Goal: Task Accomplishment & Management: Use online tool/utility

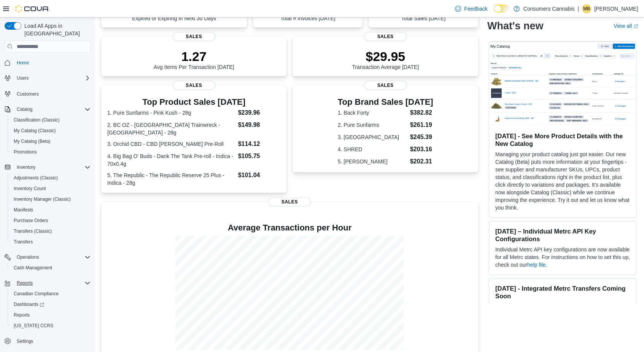
scroll to position [94, 0]
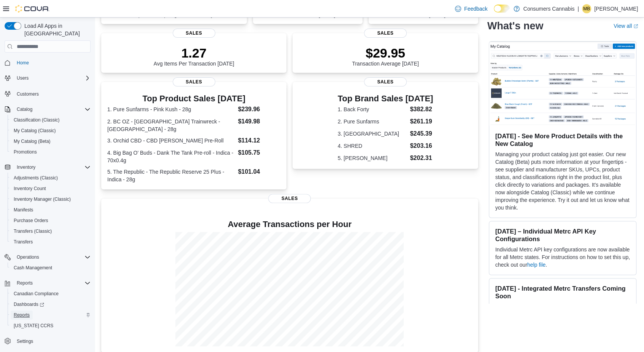
click at [24, 312] on span "Reports" at bounding box center [22, 315] width 16 height 6
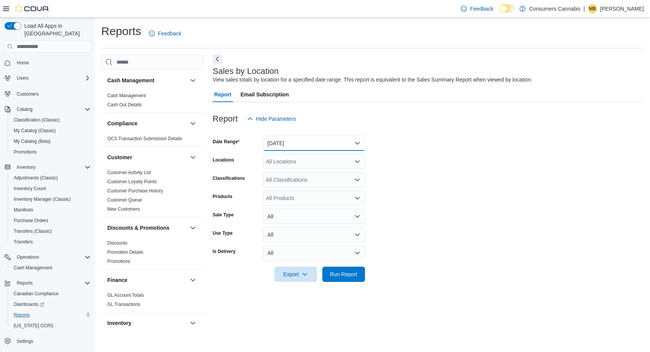
click at [325, 142] on button "Yesterday" at bounding box center [314, 142] width 102 height 15
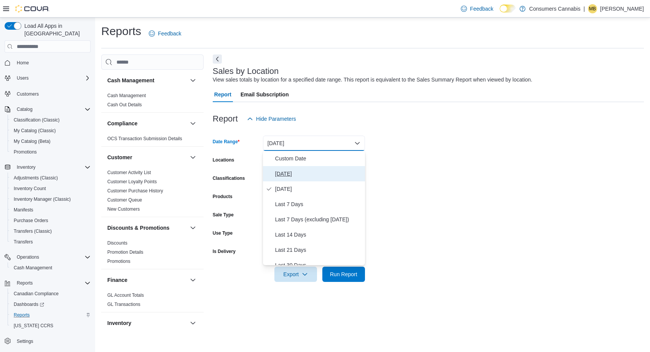
click at [309, 169] on span "Today" at bounding box center [318, 173] width 87 height 9
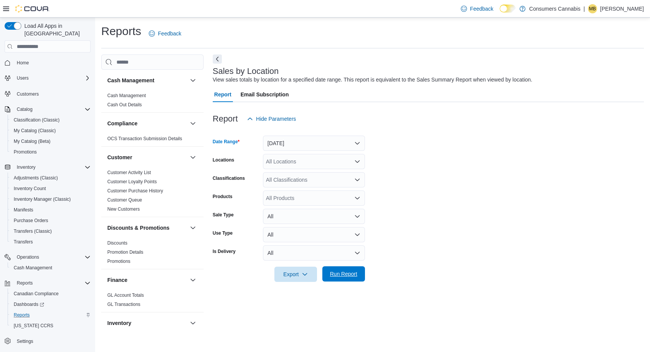
click at [352, 273] on span "Run Report" at bounding box center [343, 274] width 27 height 8
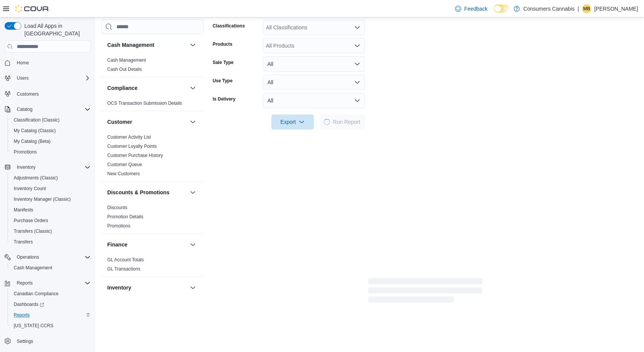
scroll to position [236, 0]
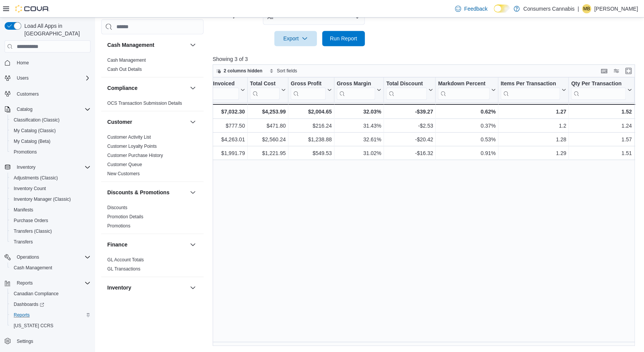
drag, startPoint x: 381, startPoint y: 188, endPoint x: 449, endPoint y: 189, distance: 68.5
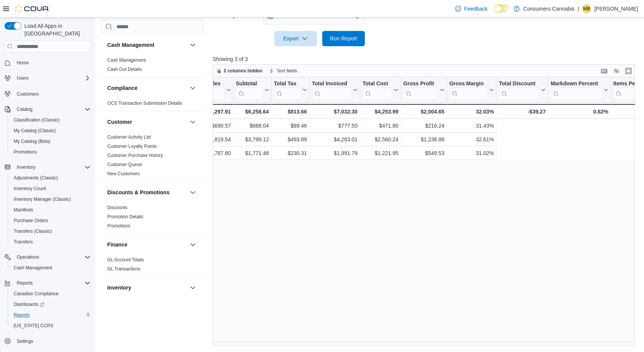
scroll to position [0, 0]
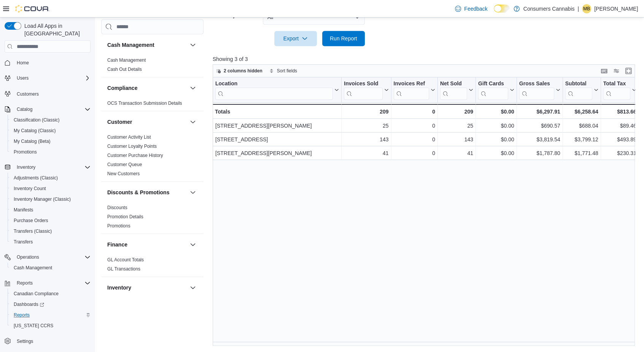
drag, startPoint x: 538, startPoint y: 197, endPoint x: 373, endPoint y: 217, distance: 166.4
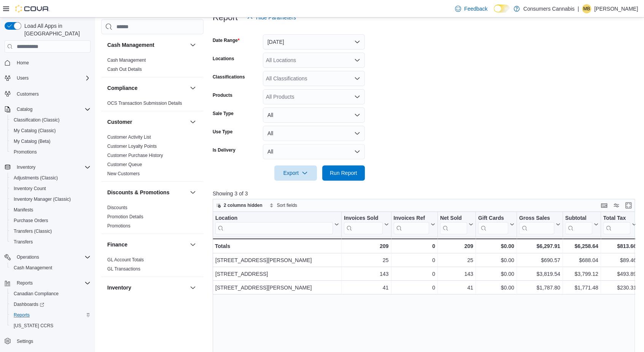
scroll to position [45, 0]
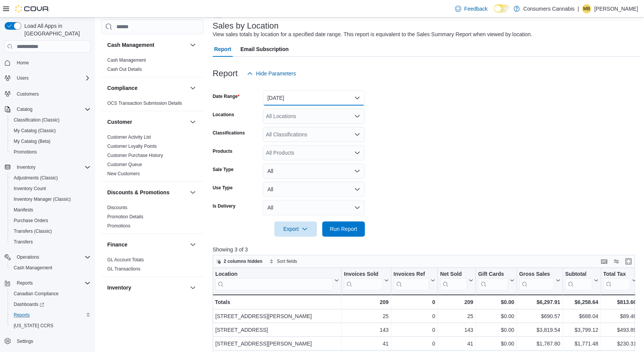
click at [296, 100] on button "Today" at bounding box center [314, 97] width 102 height 15
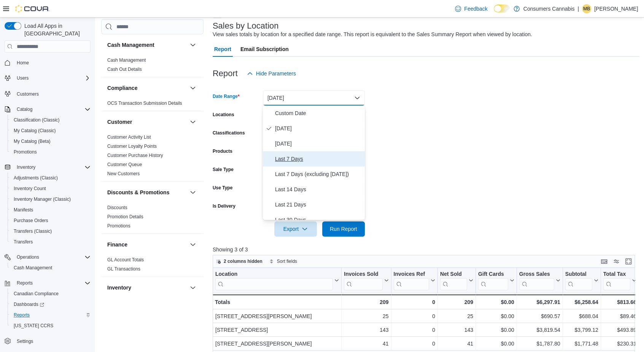
click at [304, 155] on span "Last 7 Days" at bounding box center [318, 158] width 87 height 9
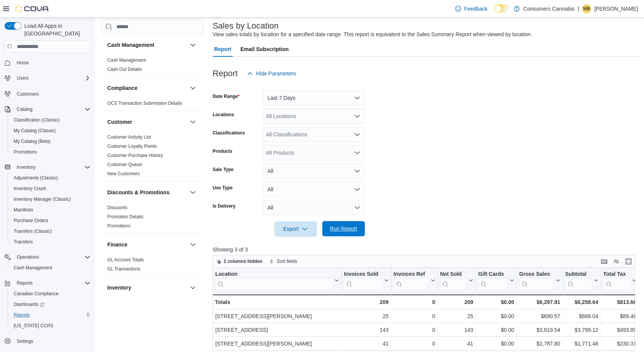
click at [349, 232] on span "Run Report" at bounding box center [343, 229] width 27 height 8
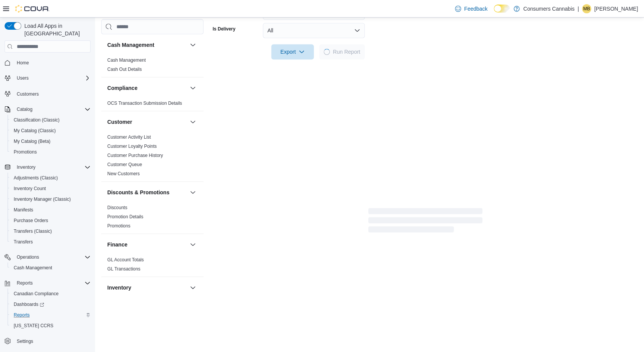
scroll to position [236, 0]
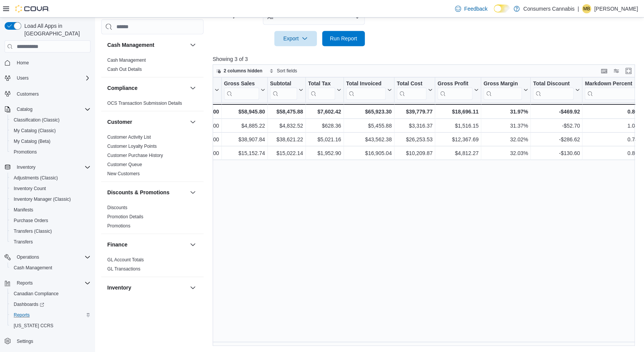
drag, startPoint x: 401, startPoint y: 190, endPoint x: 454, endPoint y: 192, distance: 53.3
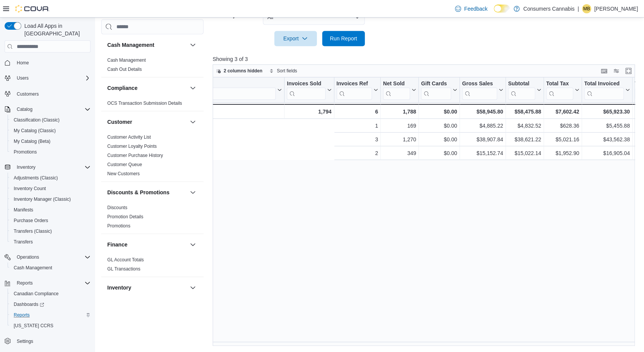
scroll to position [0, 0]
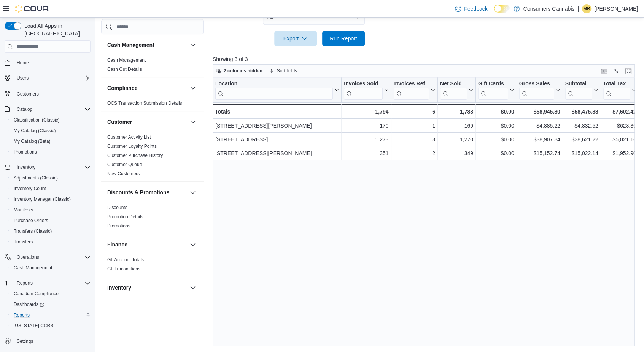
drag, startPoint x: 596, startPoint y: 209, endPoint x: 427, endPoint y: 217, distance: 168.8
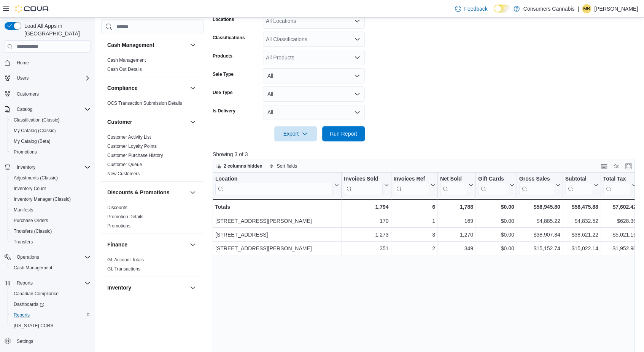
scroll to position [45, 0]
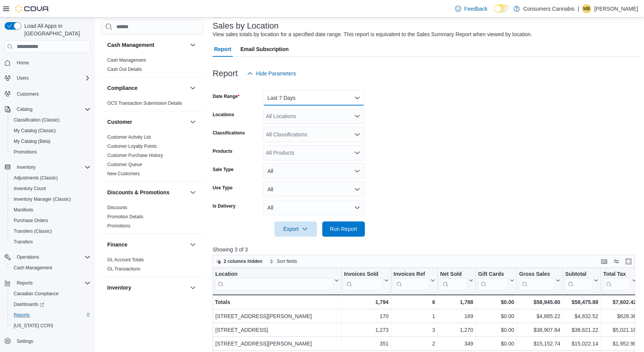
click at [345, 100] on button "Last 7 Days" at bounding box center [314, 97] width 102 height 15
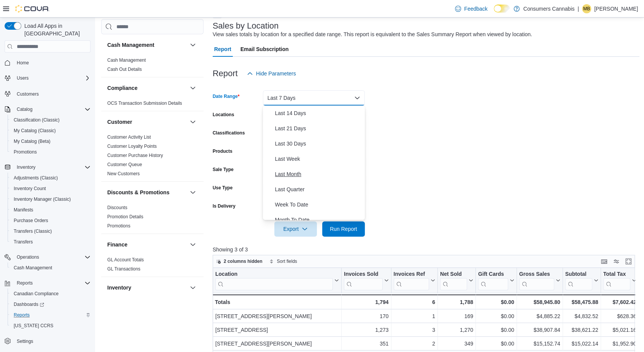
scroll to position [38, 0]
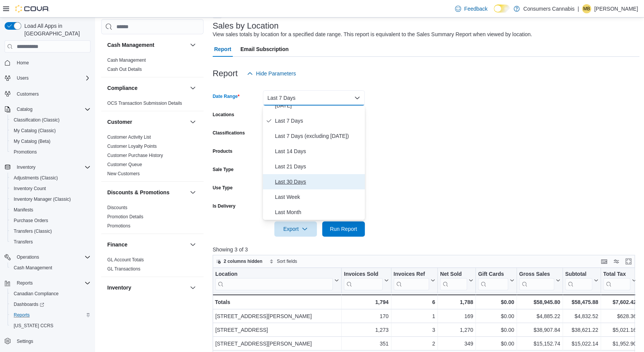
click at [301, 181] on span "Last 30 Days" at bounding box center [318, 181] width 87 height 9
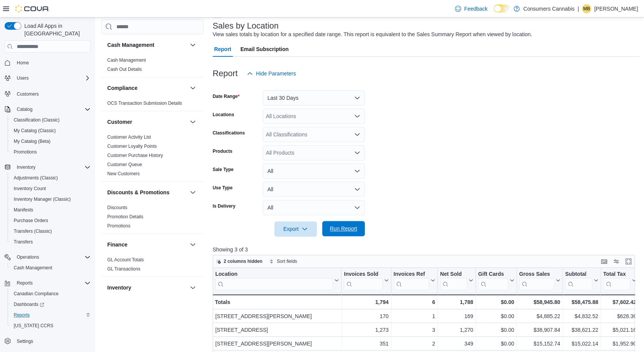
click at [352, 223] on span "Run Report" at bounding box center [343, 228] width 33 height 15
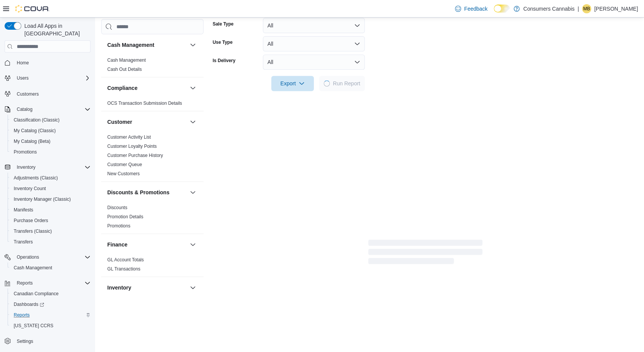
scroll to position [197, 0]
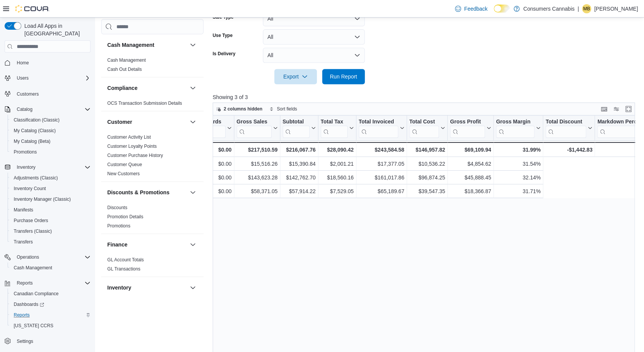
drag, startPoint x: 380, startPoint y: 243, endPoint x: 468, endPoint y: 247, distance: 88.4
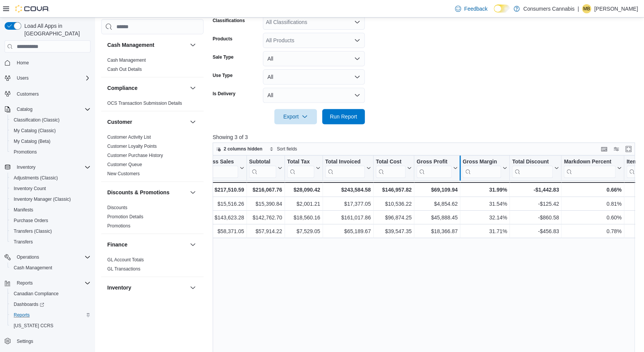
scroll to position [159, 0]
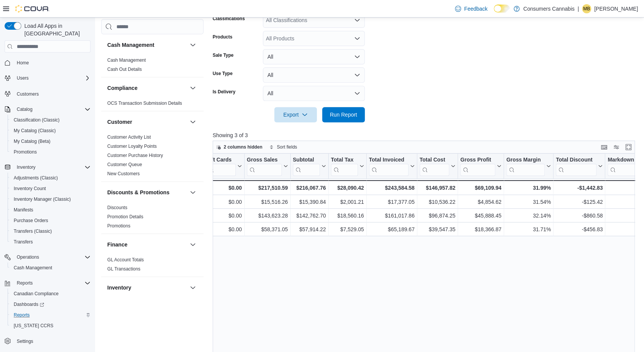
drag, startPoint x: 526, startPoint y: 297, endPoint x: 457, endPoint y: 301, distance: 68.6
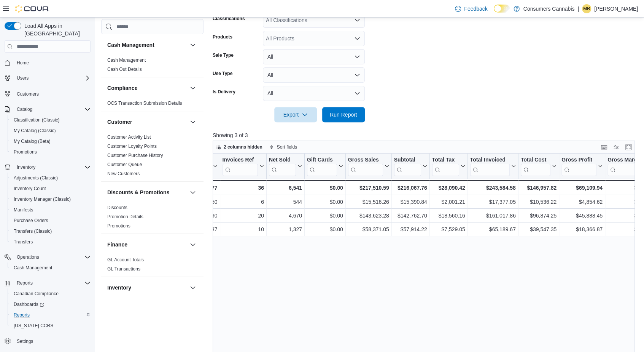
drag, startPoint x: 549, startPoint y: 293, endPoint x: 519, endPoint y: 296, distance: 30.2
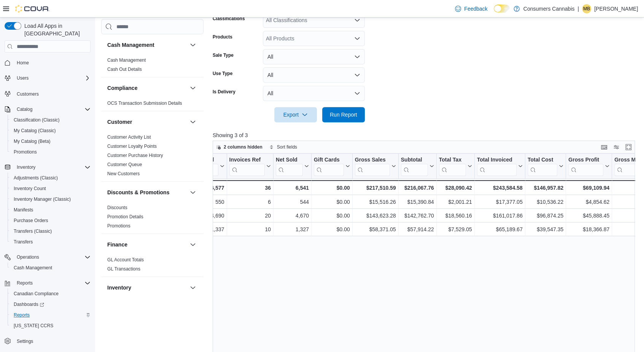
drag, startPoint x: 403, startPoint y: 286, endPoint x: 444, endPoint y: 287, distance: 40.7
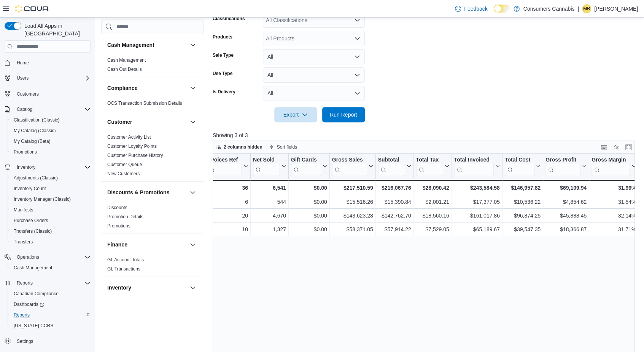
drag, startPoint x: 431, startPoint y: 290, endPoint x: 495, endPoint y: 291, distance: 64.3
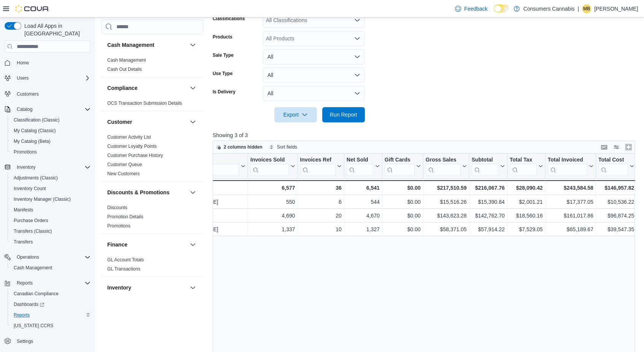
scroll to position [0, 0]
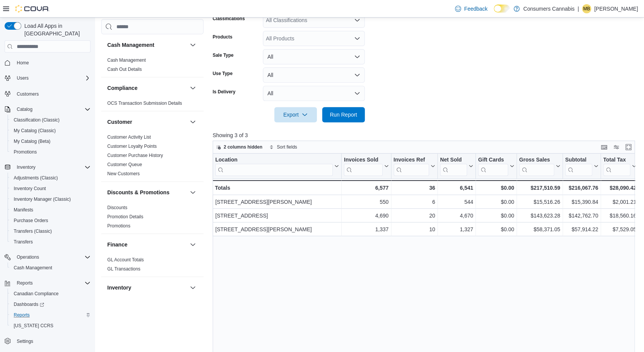
drag, startPoint x: 511, startPoint y: 268, endPoint x: 412, endPoint y: 271, distance: 98.2
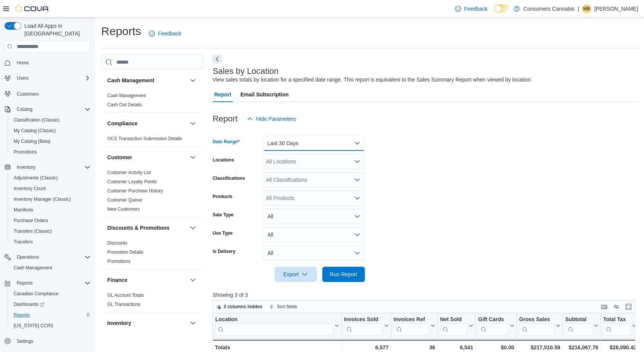
click at [327, 148] on button "Last 30 Days" at bounding box center [314, 142] width 102 height 15
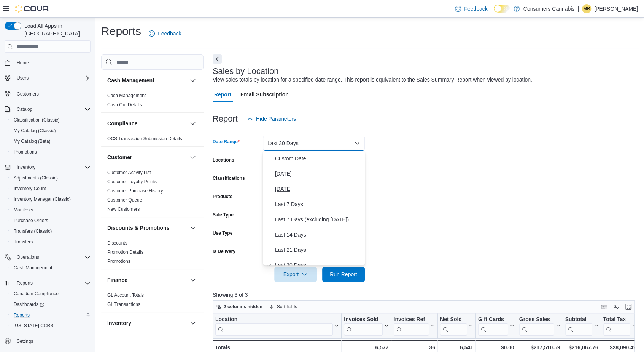
scroll to position [8, 0]
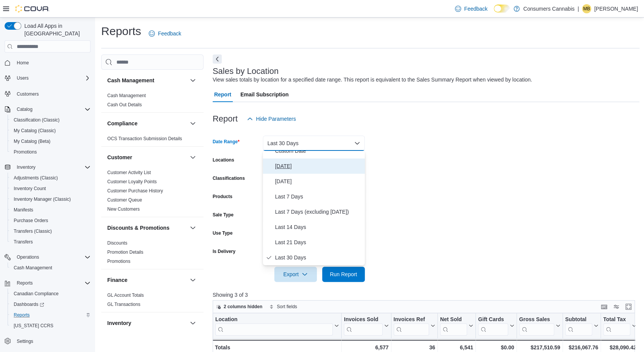
click at [313, 168] on span "Today" at bounding box center [318, 165] width 87 height 9
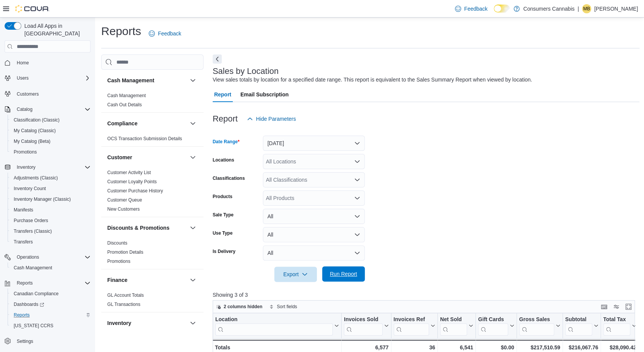
click at [357, 270] on span "Run Report" at bounding box center [343, 273] width 33 height 15
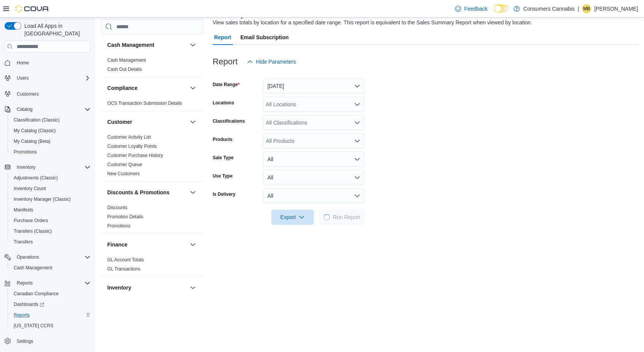
scroll to position [152, 0]
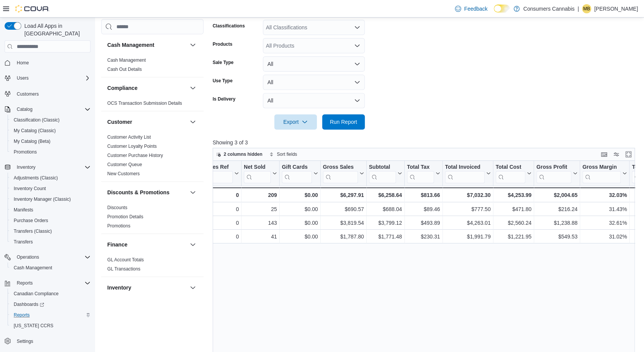
drag, startPoint x: 435, startPoint y: 261, endPoint x: 514, endPoint y: 266, distance: 78.5
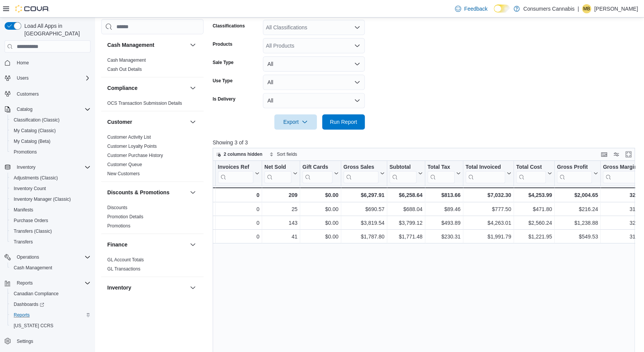
scroll to position [0, 0]
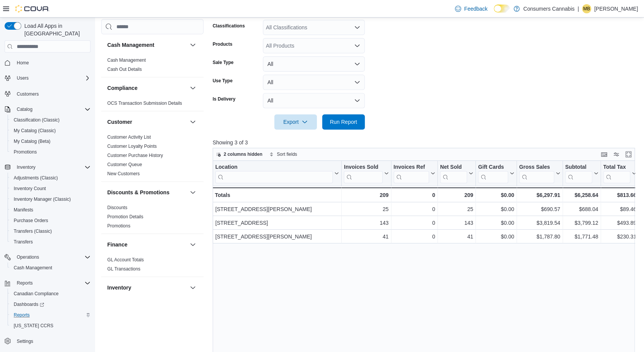
drag, startPoint x: 568, startPoint y: 270, endPoint x: 397, endPoint y: 263, distance: 171.0
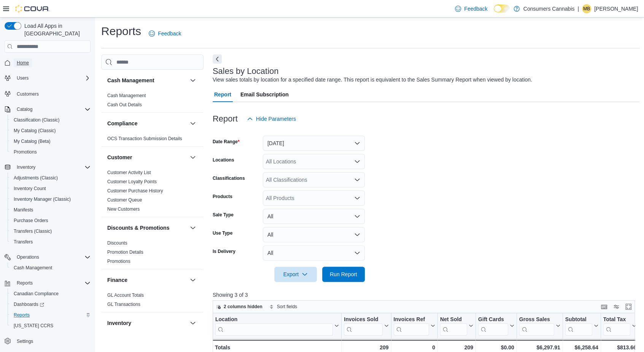
click at [24, 59] on span "Home" at bounding box center [23, 62] width 12 height 9
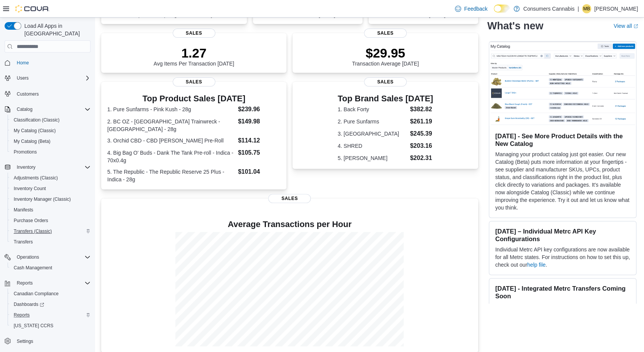
scroll to position [94, 0]
click at [26, 312] on span "Reports" at bounding box center [22, 315] width 16 height 6
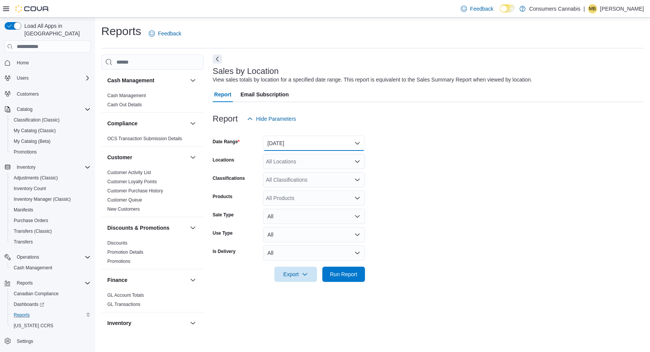
click at [330, 138] on button "Yesterday" at bounding box center [314, 142] width 102 height 15
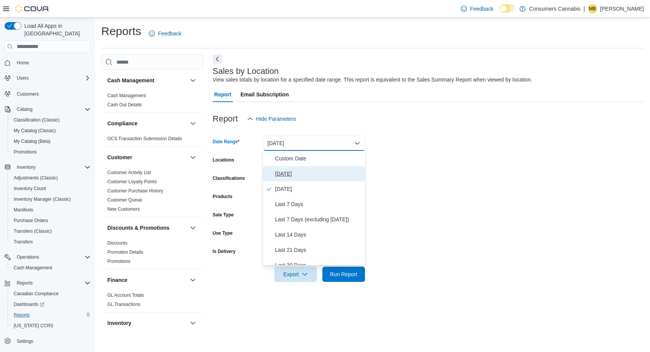
click at [302, 174] on span "Today" at bounding box center [318, 173] width 87 height 9
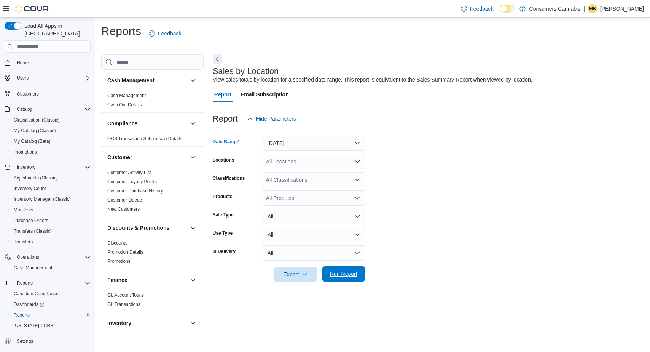
click at [358, 277] on span "Run Report" at bounding box center [343, 273] width 33 height 15
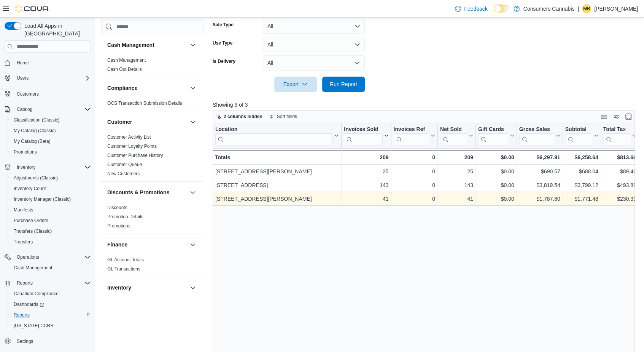
scroll to position [190, 0]
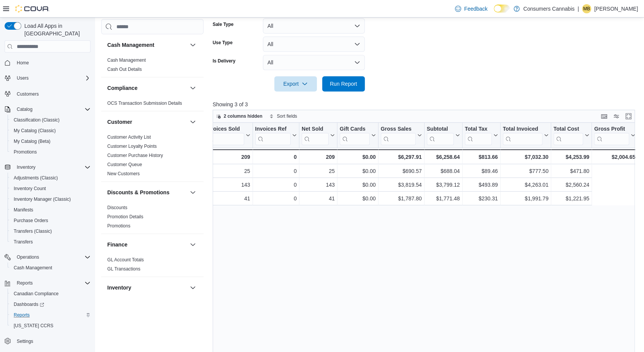
drag, startPoint x: 422, startPoint y: 234, endPoint x: 533, endPoint y: 232, distance: 111.9
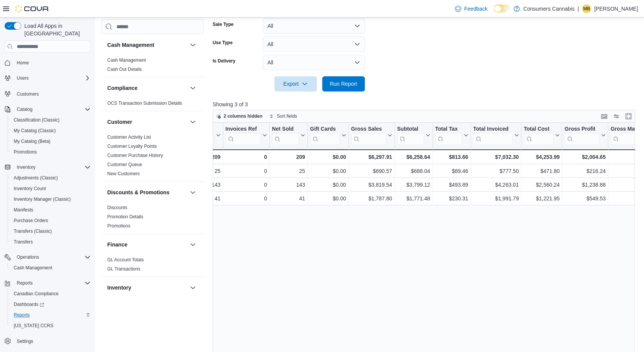
scroll to position [0, 0]
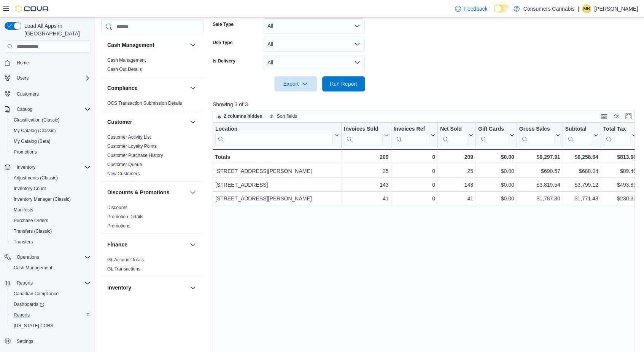
drag, startPoint x: 613, startPoint y: 239, endPoint x: 501, endPoint y: 245, distance: 112.8
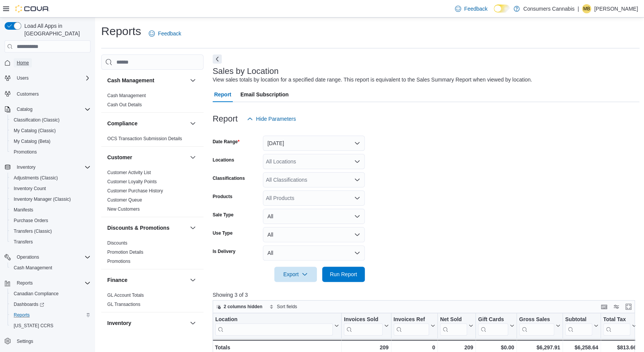
click at [21, 60] on span "Home" at bounding box center [23, 63] width 12 height 6
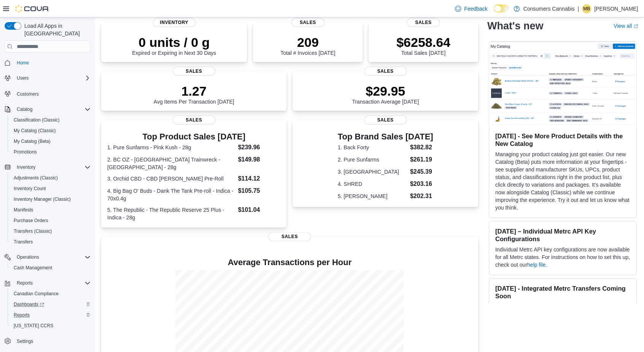
scroll to position [94, 0]
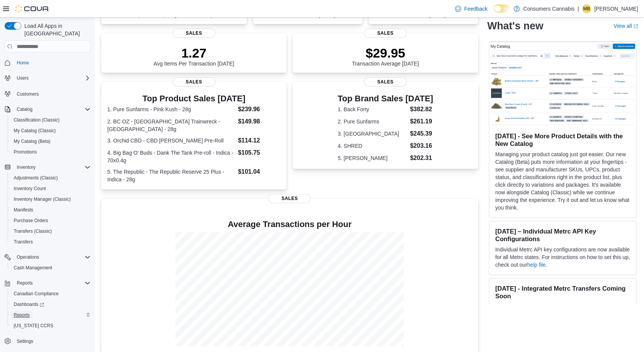
click at [28, 312] on span "Reports" at bounding box center [22, 315] width 16 height 6
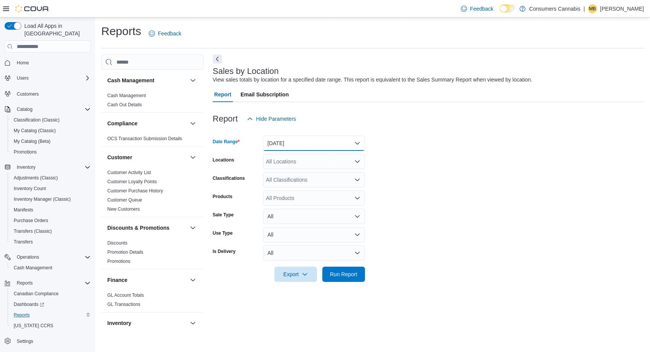
click at [330, 145] on button "Yesterday" at bounding box center [314, 142] width 102 height 15
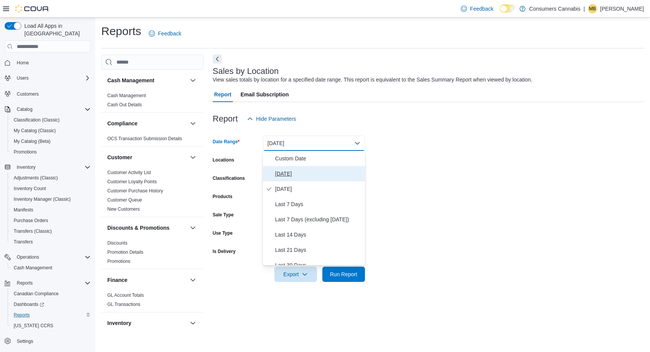
click at [290, 178] on span "Today" at bounding box center [318, 173] width 87 height 9
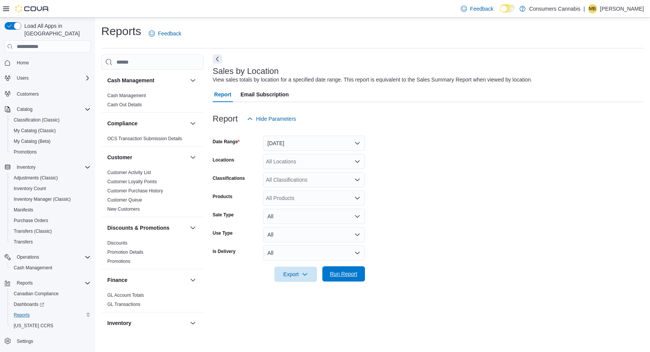
click at [351, 275] on span "Run Report" at bounding box center [343, 274] width 27 height 8
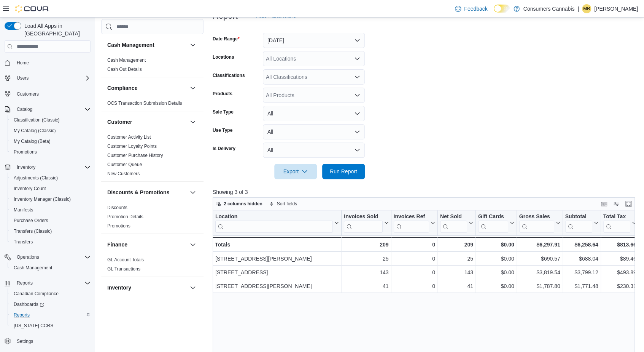
scroll to position [228, 0]
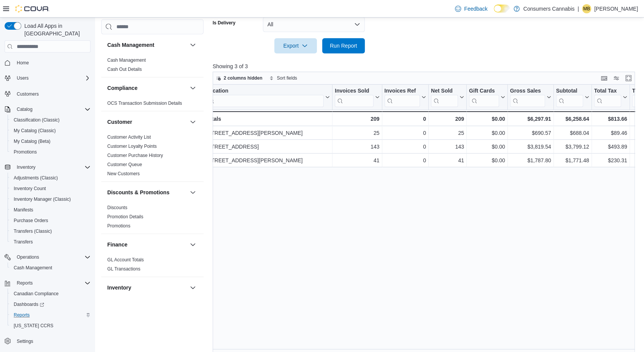
drag, startPoint x: 365, startPoint y: 181, endPoint x: 444, endPoint y: 192, distance: 80.0
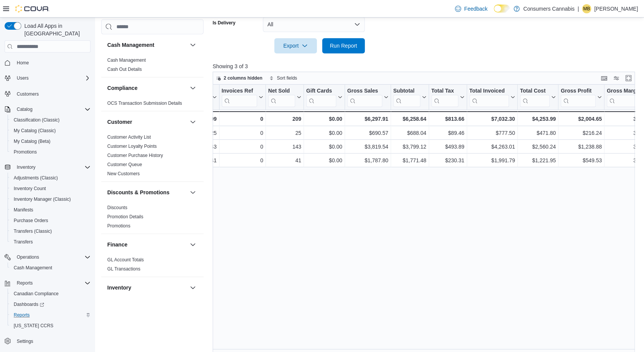
drag, startPoint x: 414, startPoint y: 197, endPoint x: 473, endPoint y: 200, distance: 59.0
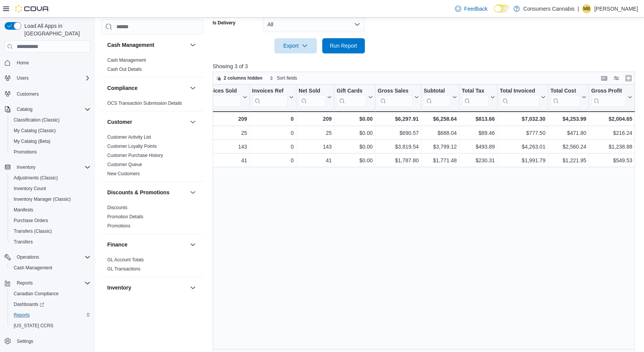
scroll to position [0, 0]
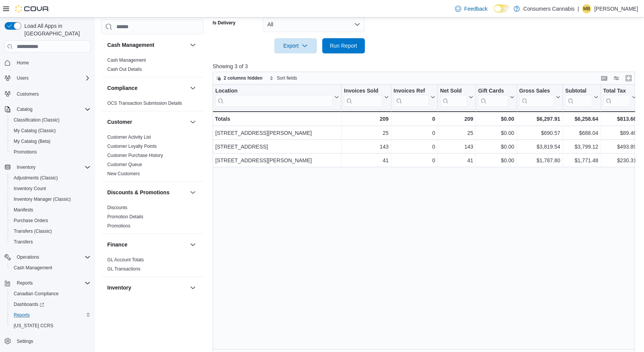
drag, startPoint x: 518, startPoint y: 205, endPoint x: 325, endPoint y: 228, distance: 193.5
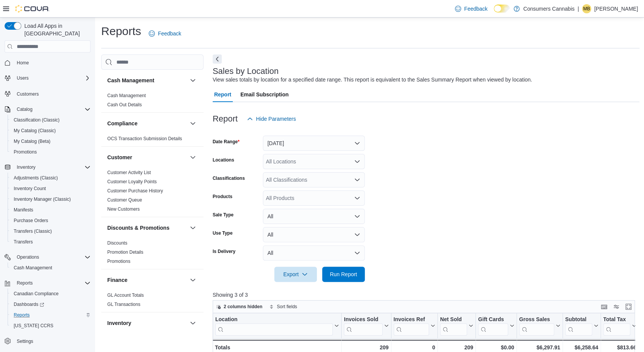
click at [25, 58] on span "Home" at bounding box center [52, 63] width 77 height 10
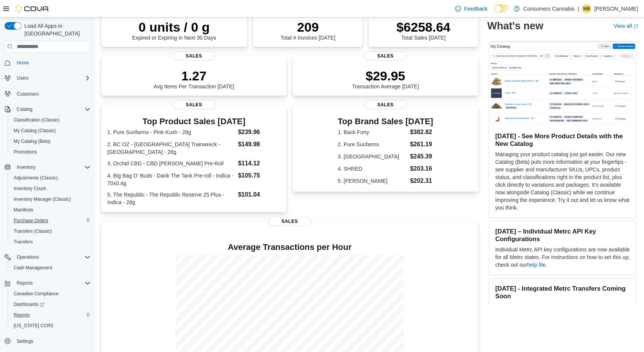
scroll to position [94, 0]
